Goal: Task Accomplishment & Management: Complete application form

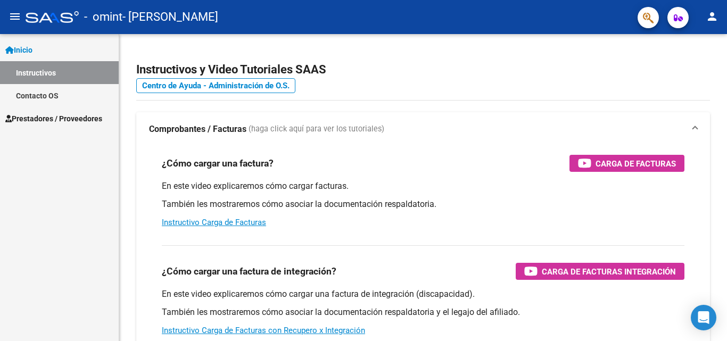
scroll to position [53, 0]
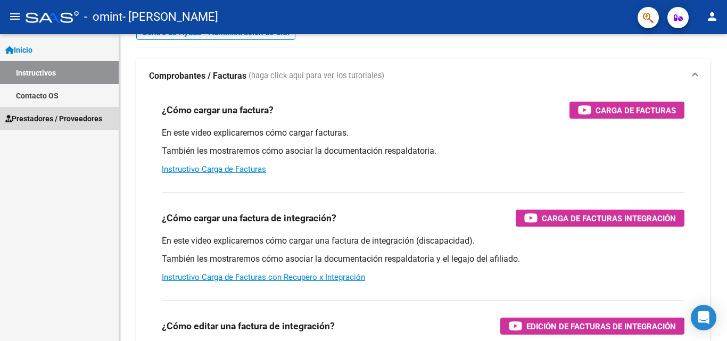
click at [73, 110] on link "Prestadores / Proveedores" at bounding box center [59, 118] width 119 height 23
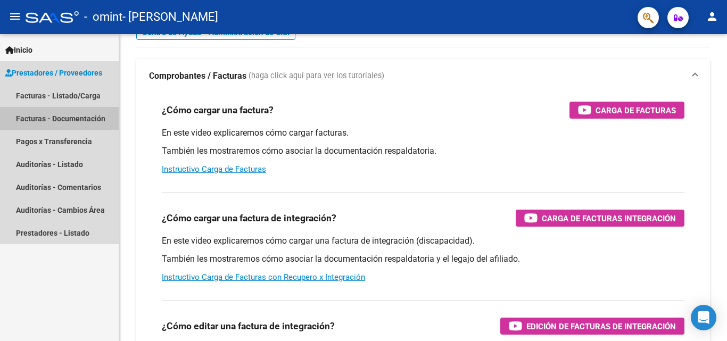
click at [66, 113] on link "Facturas - Documentación" at bounding box center [59, 118] width 119 height 23
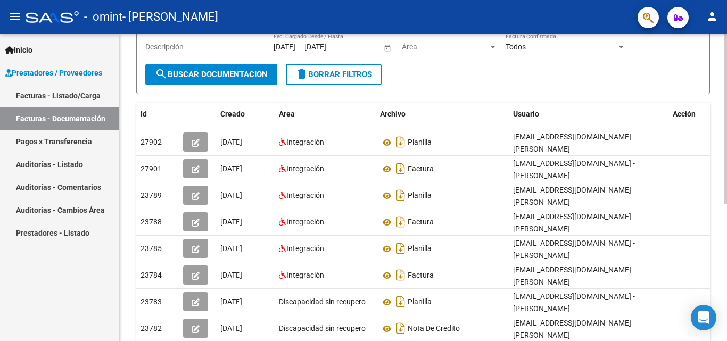
scroll to position [88, 0]
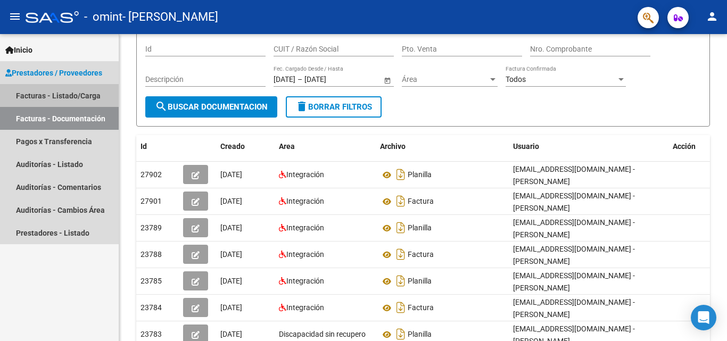
click at [75, 96] on link "Facturas - Listado/Carga" at bounding box center [59, 95] width 119 height 23
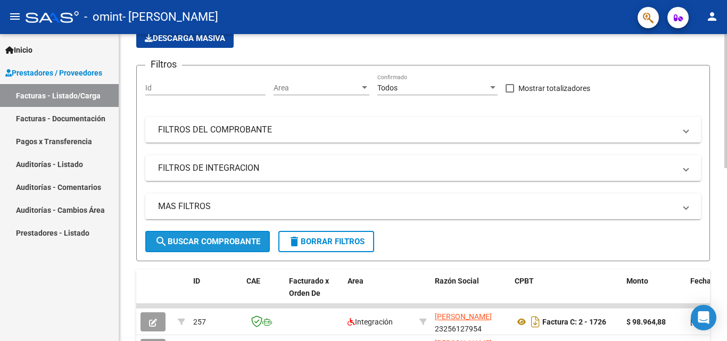
click at [242, 241] on span "search Buscar Comprobante" at bounding box center [207, 242] width 105 height 10
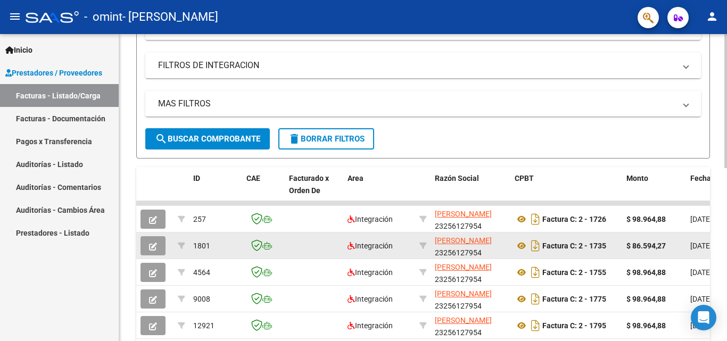
scroll to position [195, 0]
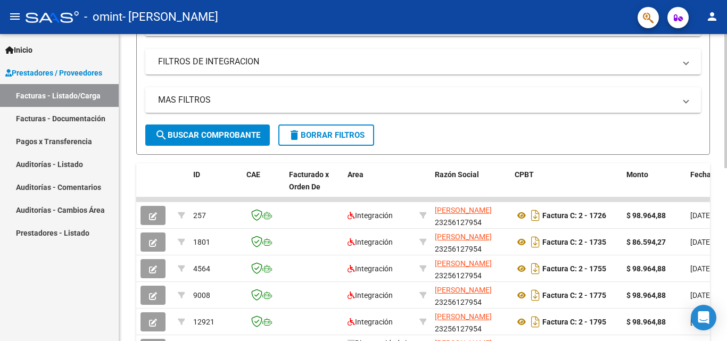
click at [253, 138] on span "search Buscar Comprobante" at bounding box center [207, 135] width 105 height 10
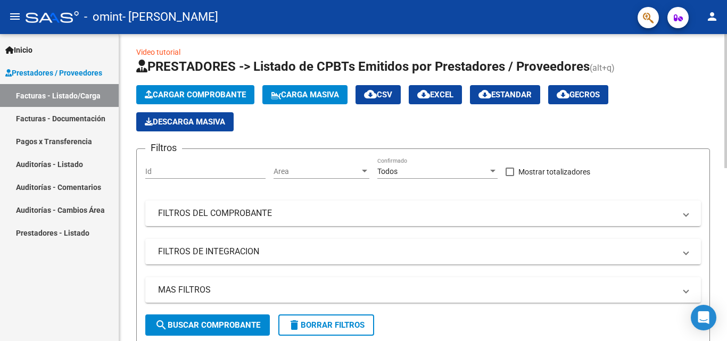
scroll to position [0, 0]
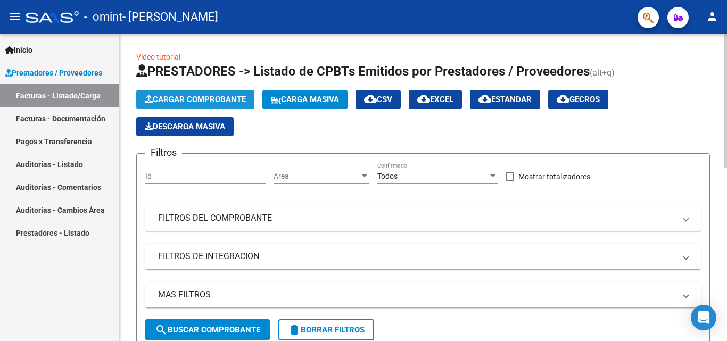
click at [206, 104] on button "Cargar Comprobante" at bounding box center [195, 99] width 118 height 19
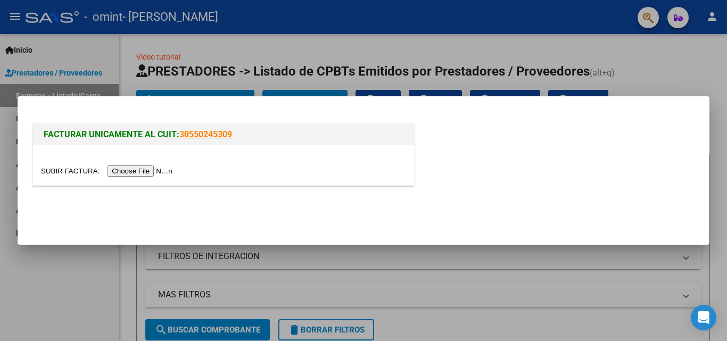
click at [157, 169] on input "file" at bounding box center [108, 170] width 135 height 11
click at [690, 63] on div at bounding box center [363, 170] width 727 height 341
